Goal: Navigation & Orientation: Go to known website

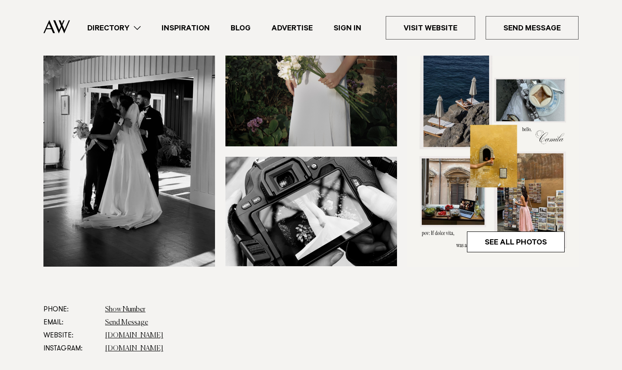
scroll to position [239, 0]
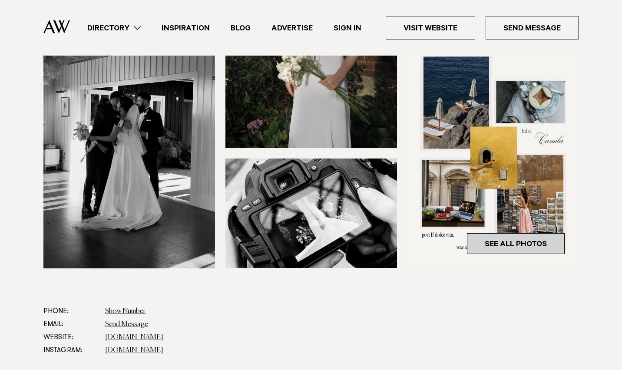
click at [513, 238] on link "See All Photos" at bounding box center [516, 243] width 98 height 21
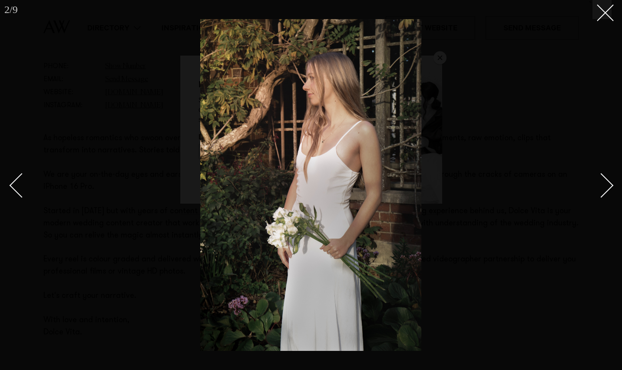
scroll to position [536, 0]
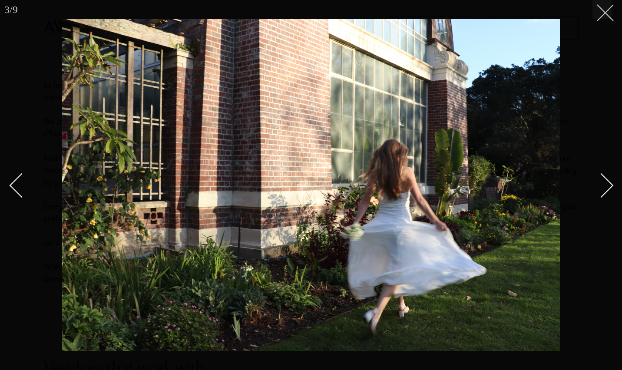
click at [606, 11] on icon at bounding box center [602, 9] width 10 height 10
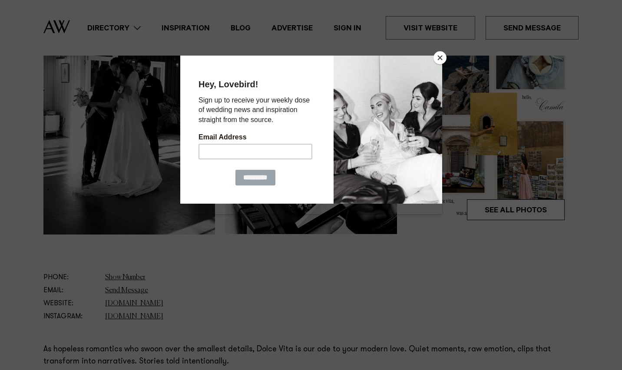
scroll to position [243, 0]
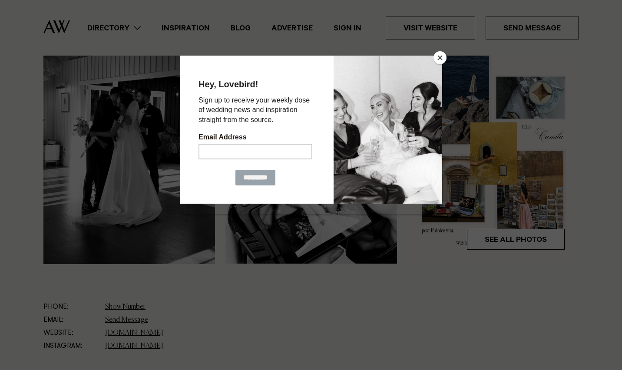
click at [445, 57] on button "Close" at bounding box center [440, 57] width 13 height 13
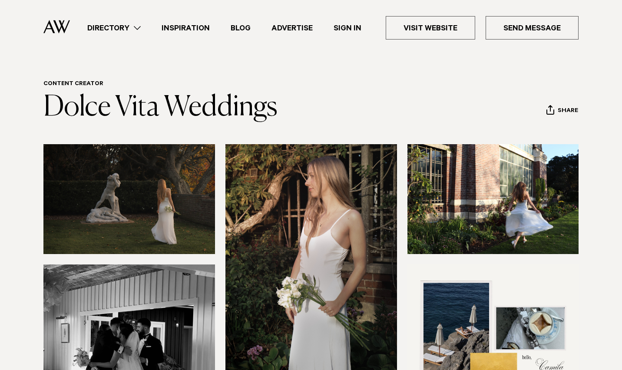
scroll to position [0, 0]
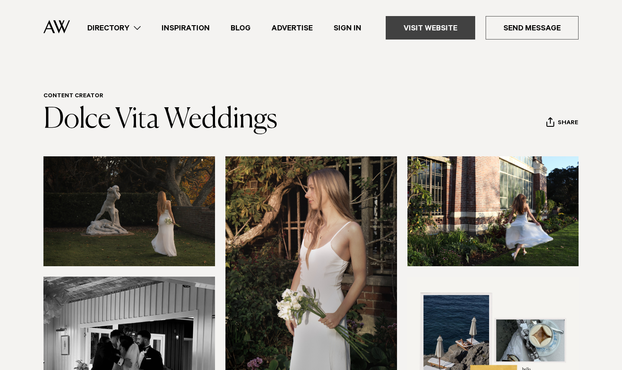
click at [426, 26] on link "Visit Website" at bounding box center [431, 27] width 90 height 23
